Goal: Task Accomplishment & Management: Use online tool/utility

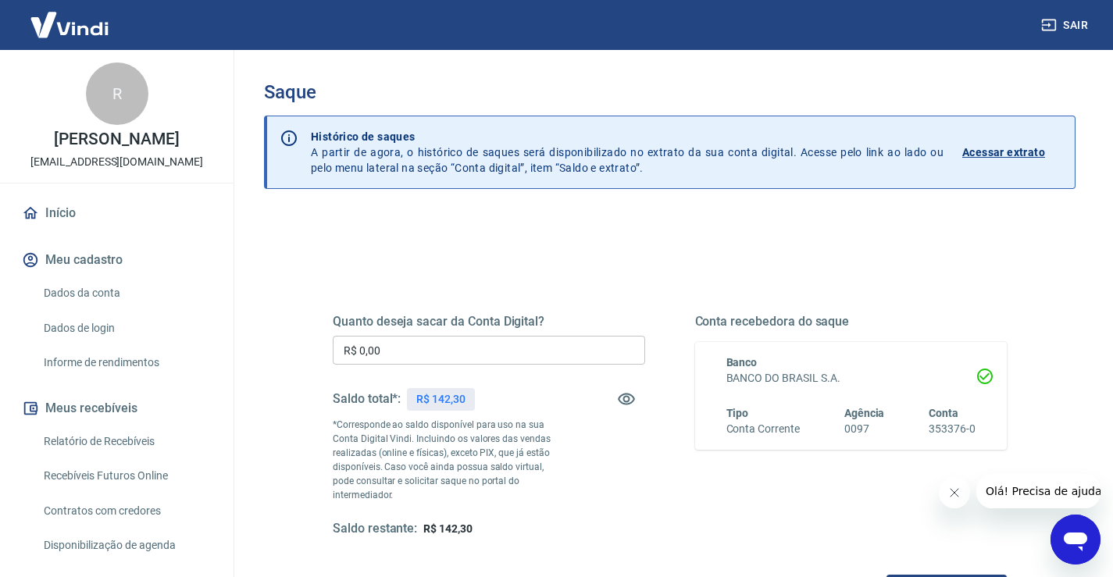
click at [431, 350] on input "R$ 0,00" at bounding box center [489, 350] width 313 height 29
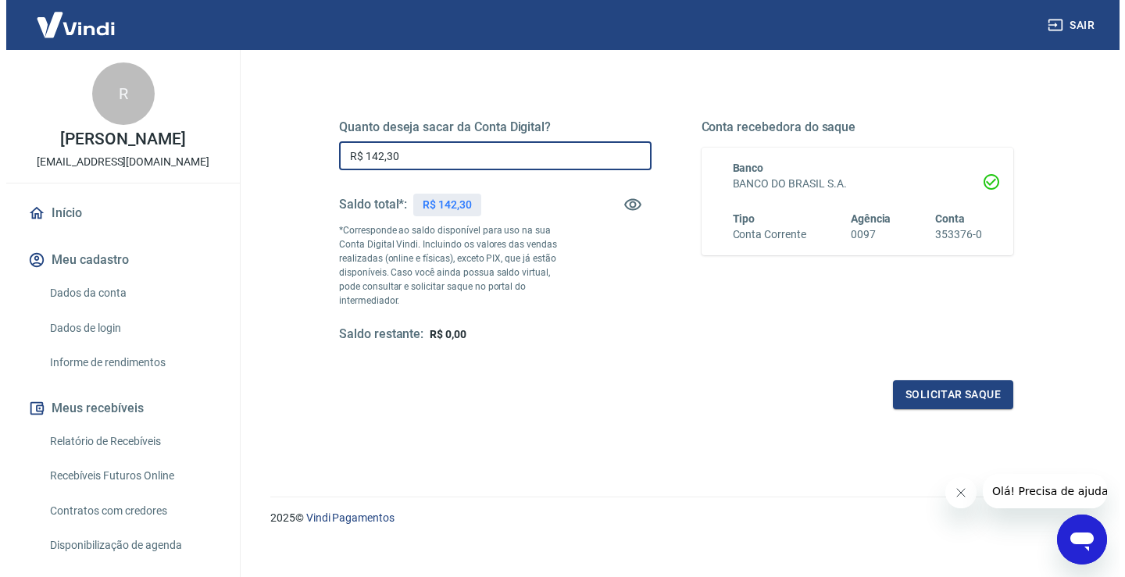
scroll to position [195, 0]
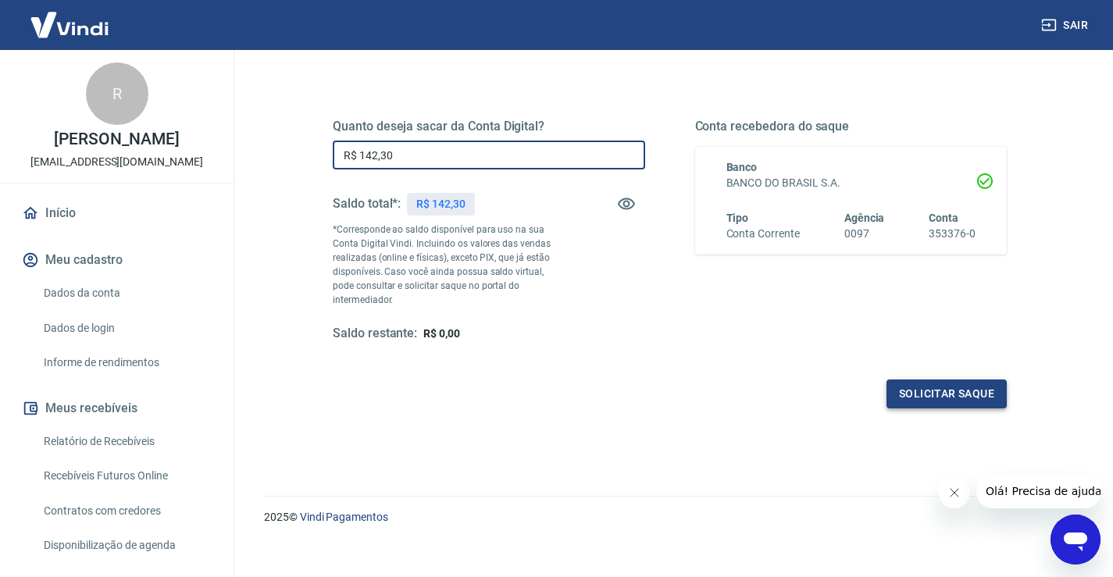
type input "R$ 142,30"
click at [991, 380] on button "Solicitar saque" at bounding box center [947, 394] width 120 height 29
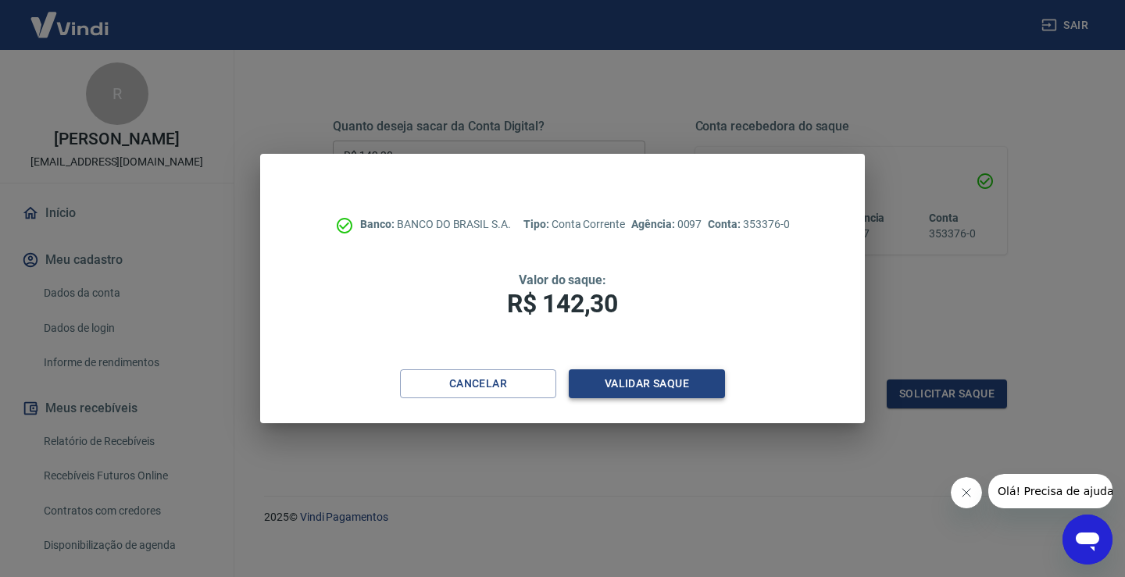
click at [638, 386] on button "Validar saque" at bounding box center [647, 384] width 156 height 29
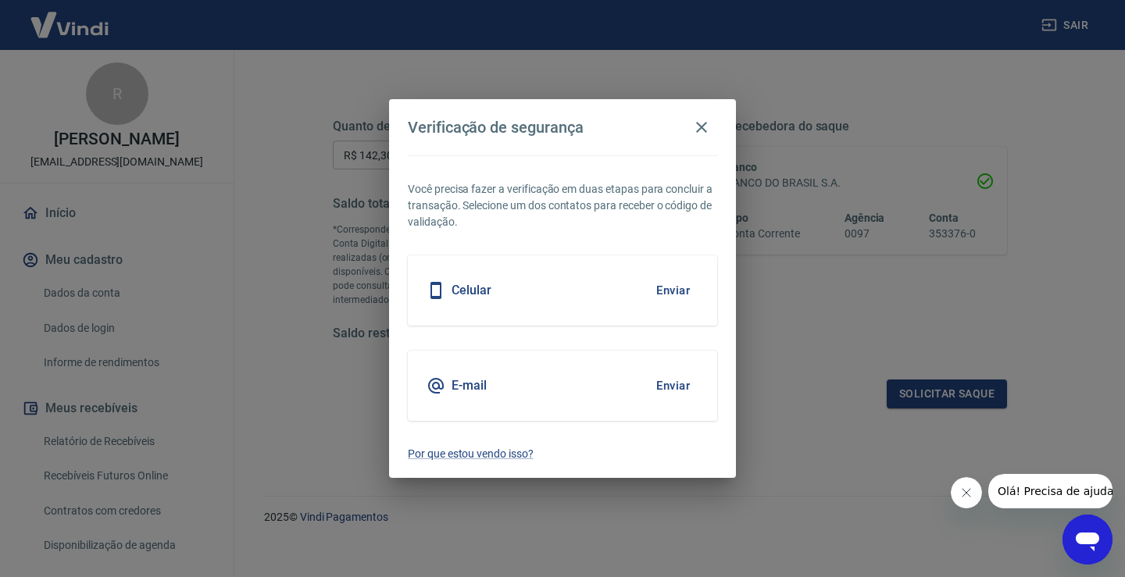
click at [684, 378] on button "Enviar" at bounding box center [673, 386] width 51 height 33
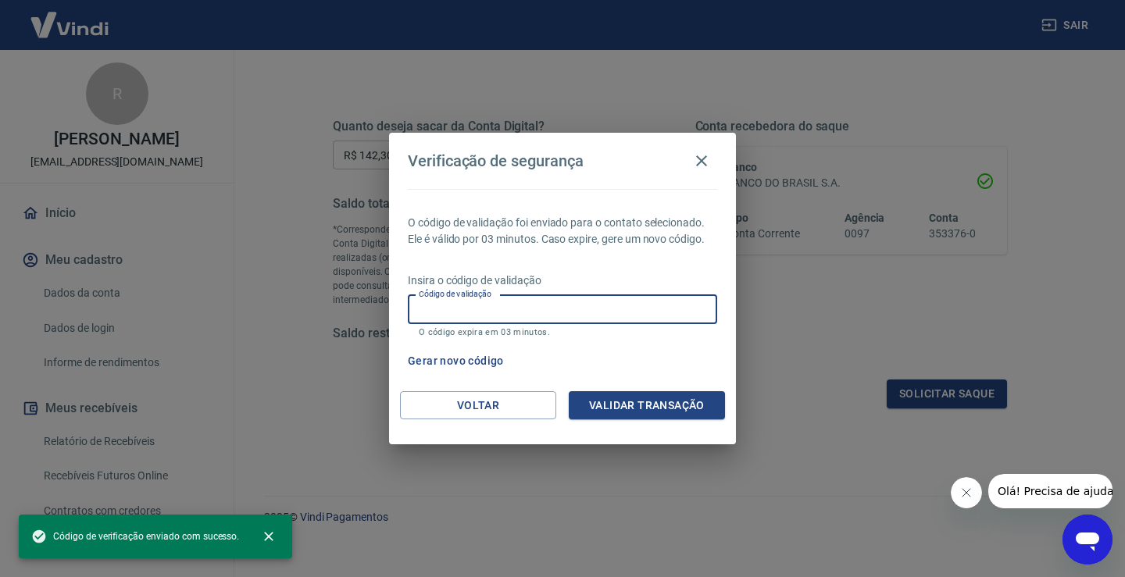
drag, startPoint x: 602, startPoint y: 299, endPoint x: 611, endPoint y: 299, distance: 9.4
click at [602, 299] on input "Código de validação" at bounding box center [562, 309] width 309 height 29
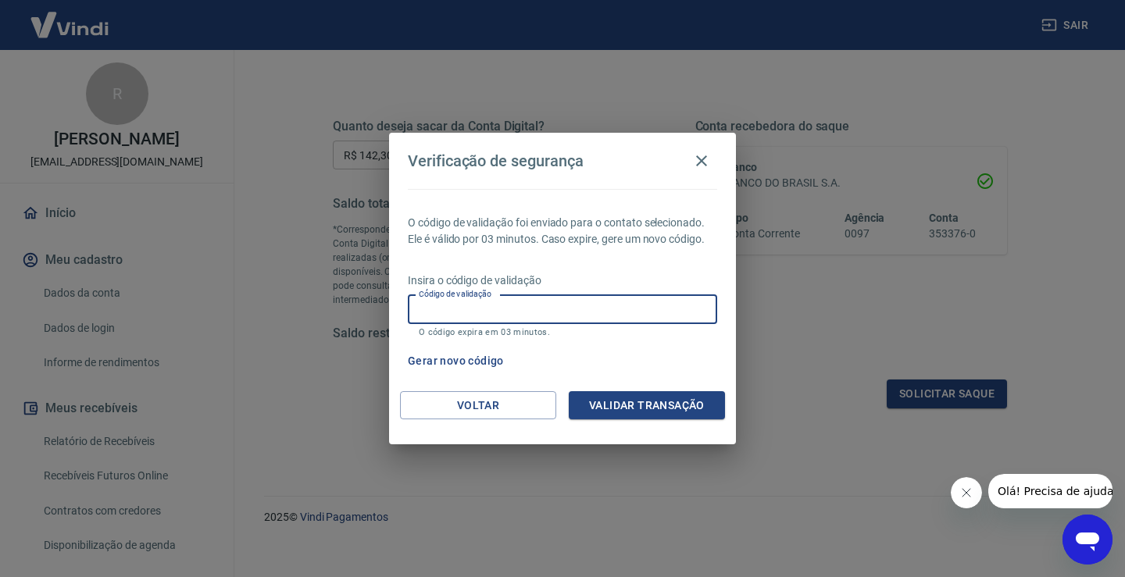
paste input "551813"
type input "551813"
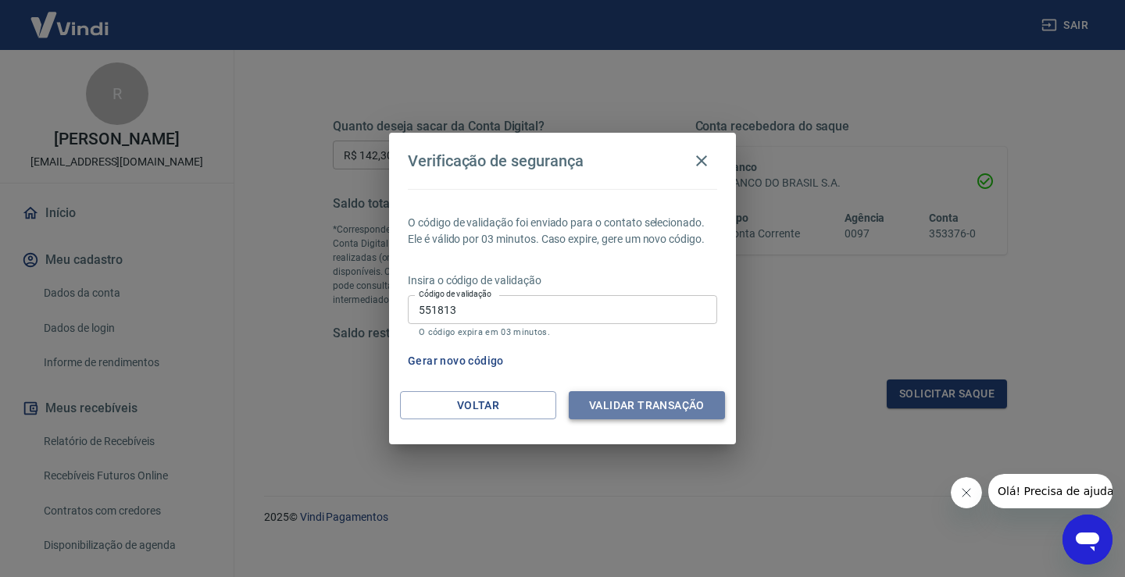
click at [642, 409] on button "Validar transação" at bounding box center [647, 405] width 156 height 29
